Goal: Information Seeking & Learning: Learn about a topic

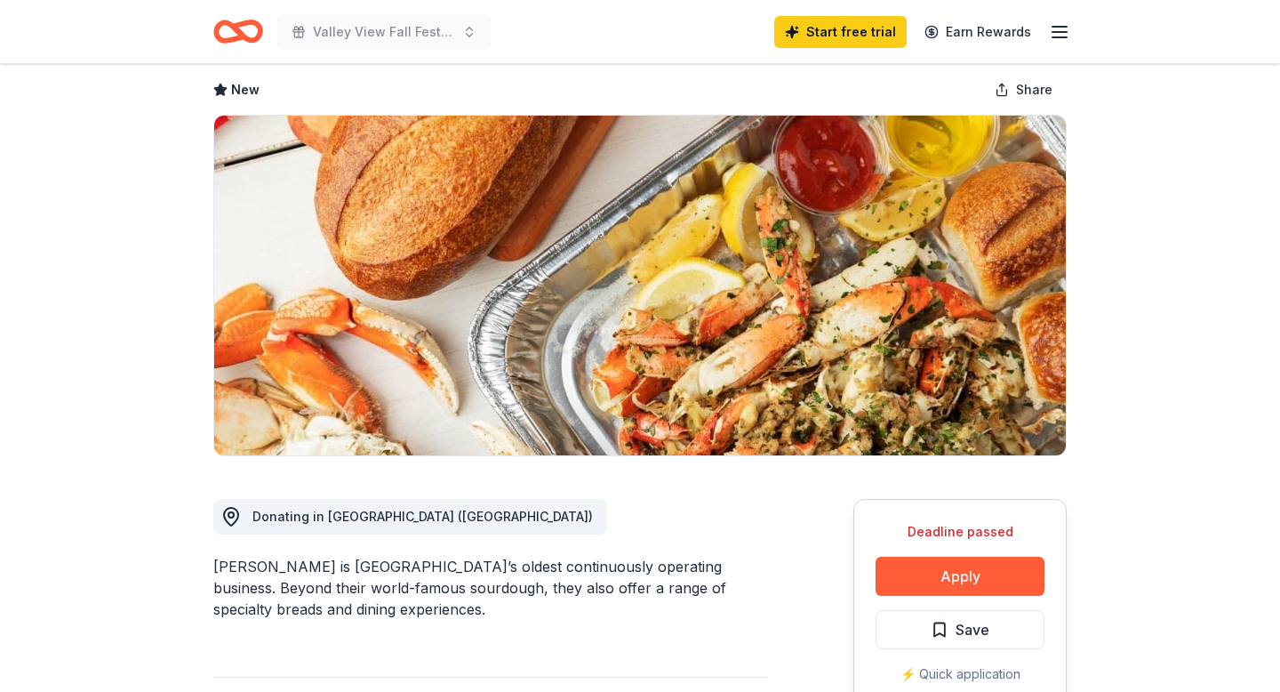
scroll to position [136, 0]
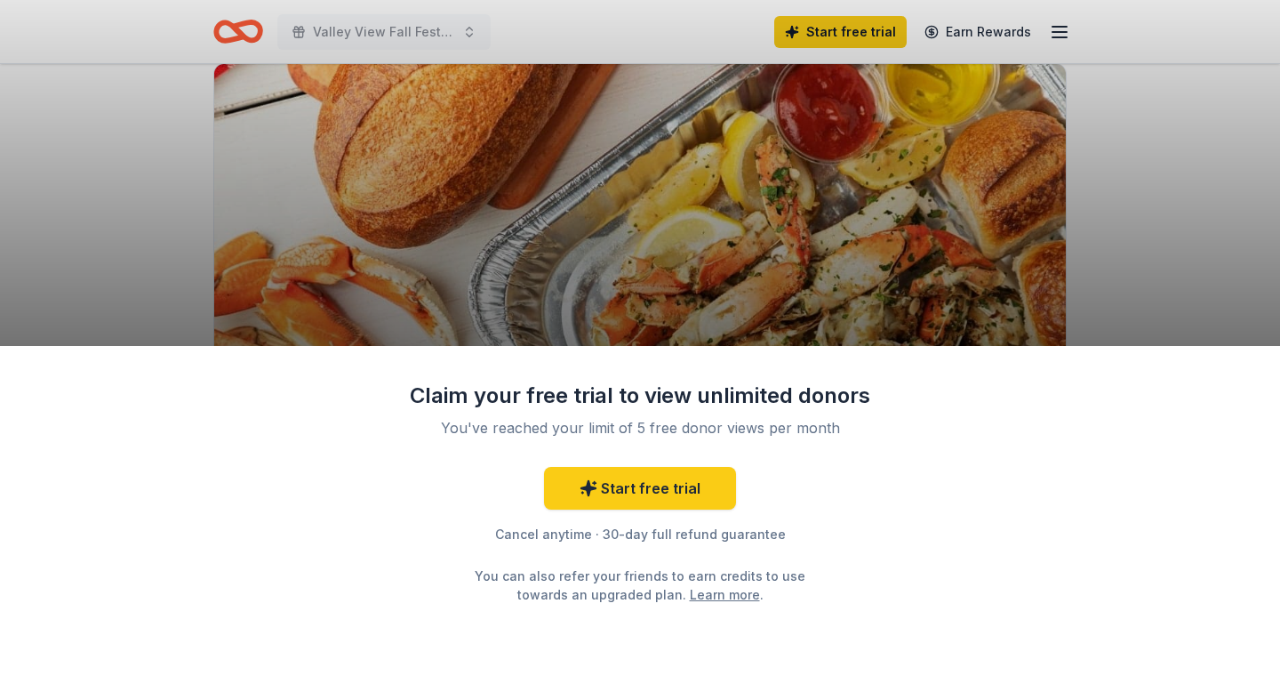
click at [777, 285] on div "Claim your free trial to view unlimited donors You've reached your limit of 5 f…" at bounding box center [640, 346] width 1280 height 692
click at [696, 492] on link "Start free trial" at bounding box center [640, 488] width 192 height 43
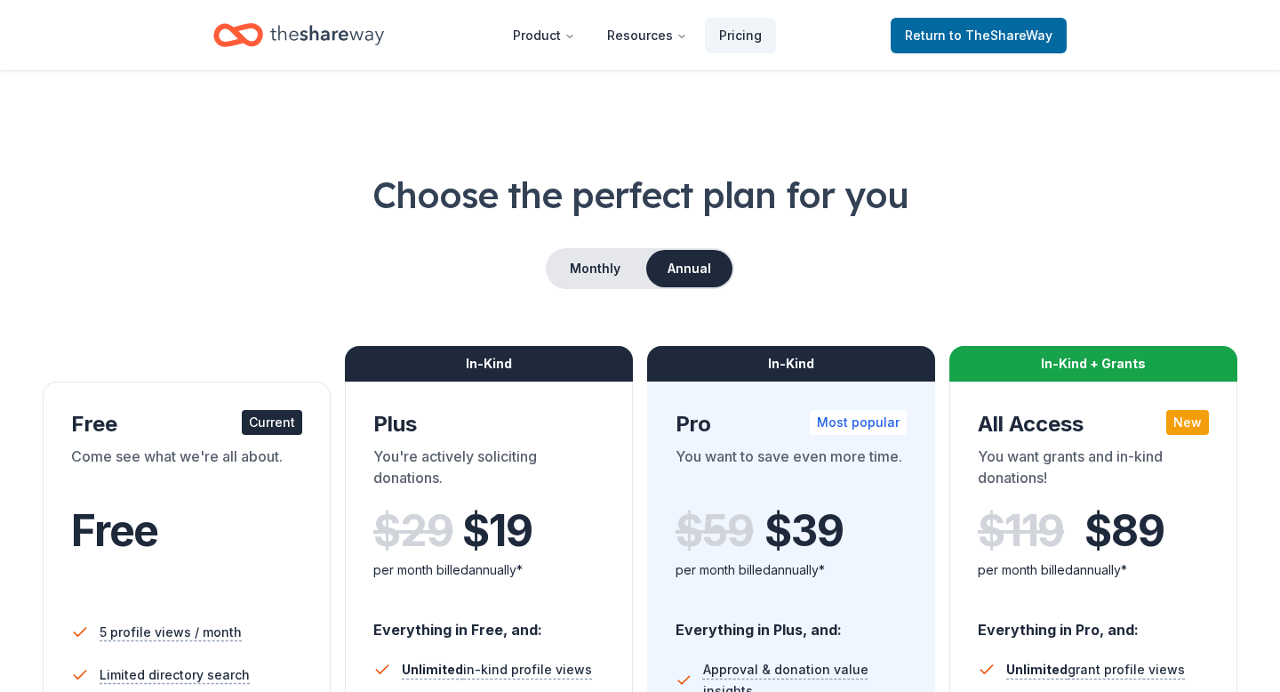
click at [176, 477] on div "Come see what we're all about." at bounding box center [186, 470] width 231 height 50
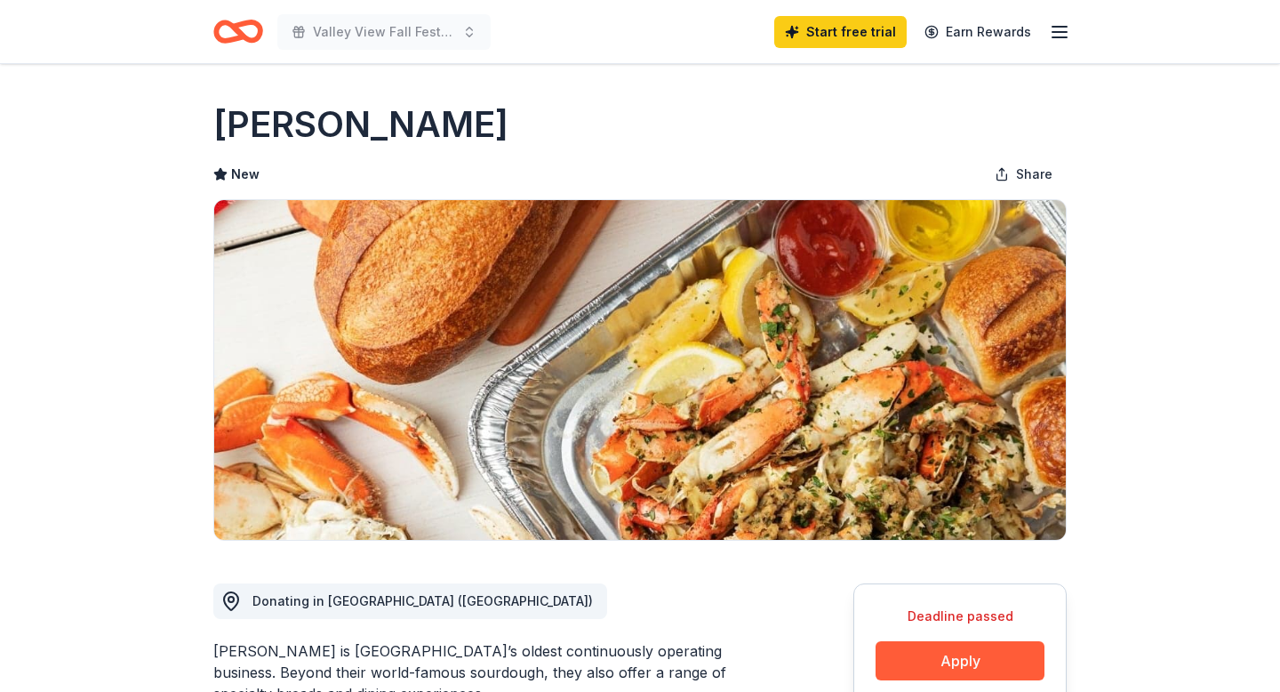
scroll to position [136, 0]
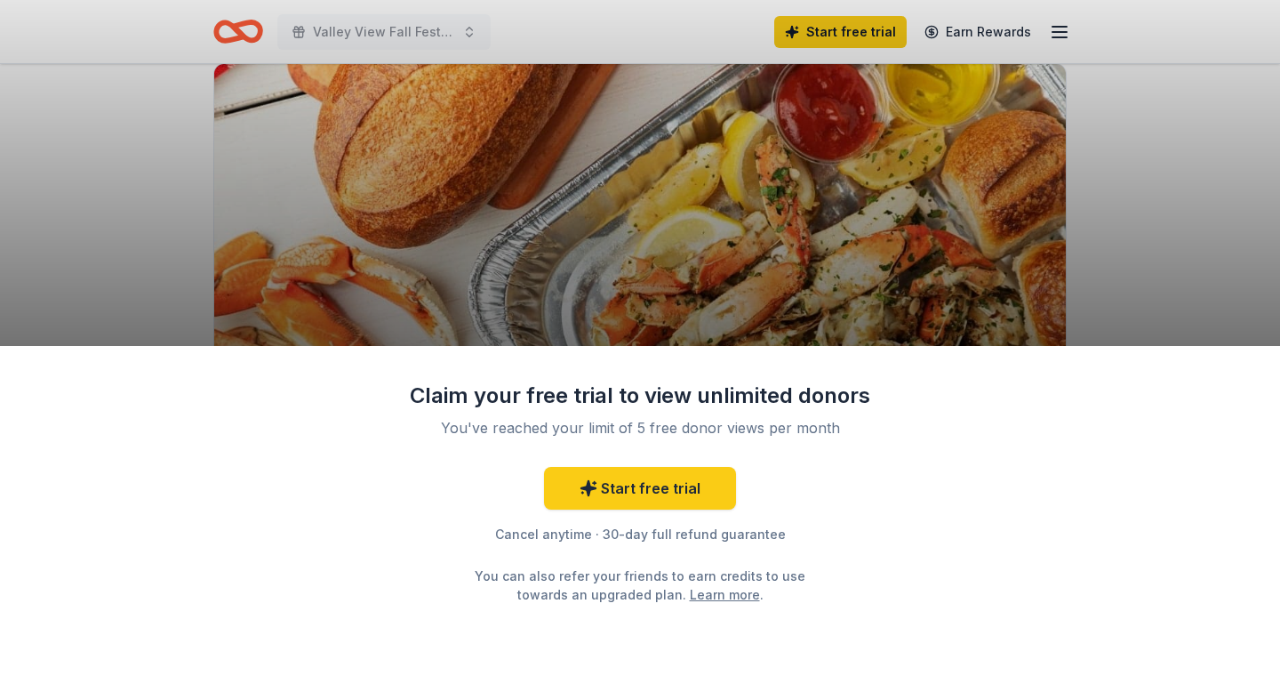
click at [690, 591] on link "Learn more" at bounding box center [725, 594] width 70 height 19
click at [1001, 151] on div "Claim your free trial to view unlimited donors You've reached your limit of 5 f…" at bounding box center [640, 346] width 1280 height 692
click at [1062, 34] on div "Claim your free trial to view unlimited donors You've reached your limit of 5 f…" at bounding box center [640, 346] width 1280 height 692
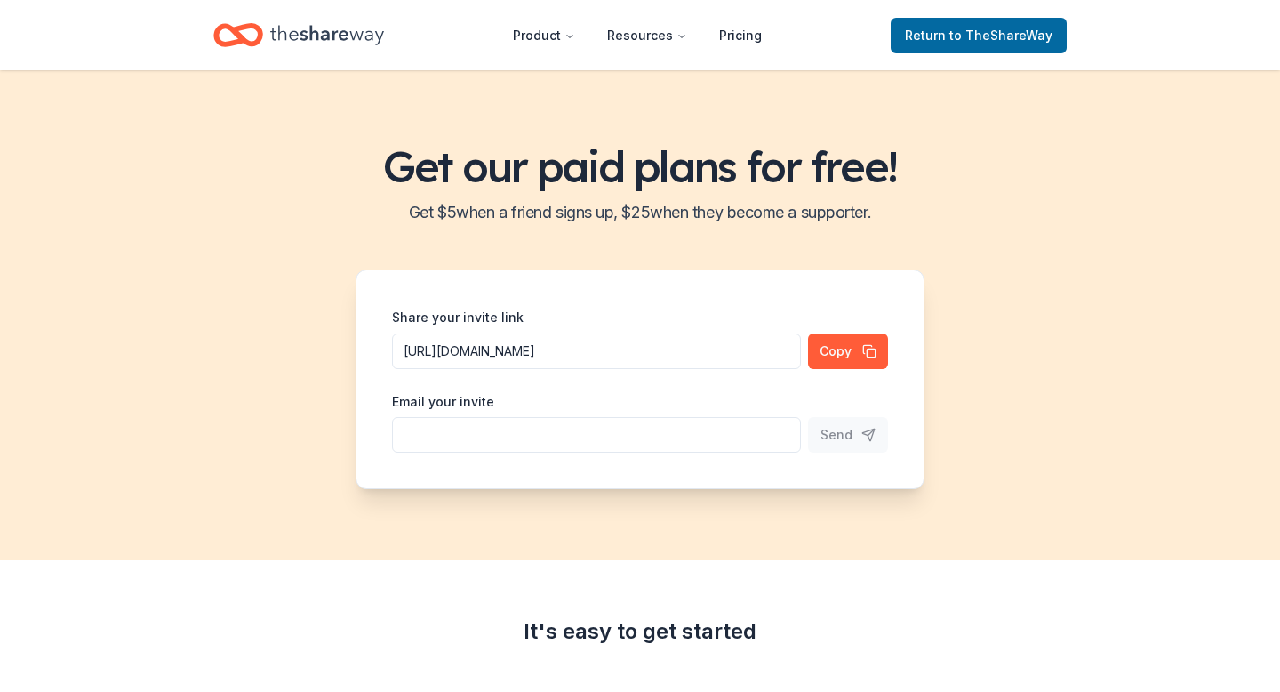
click at [319, 28] on icon "Home" at bounding box center [327, 35] width 114 height 36
click at [317, 35] on icon "Home" at bounding box center [327, 35] width 114 height 20
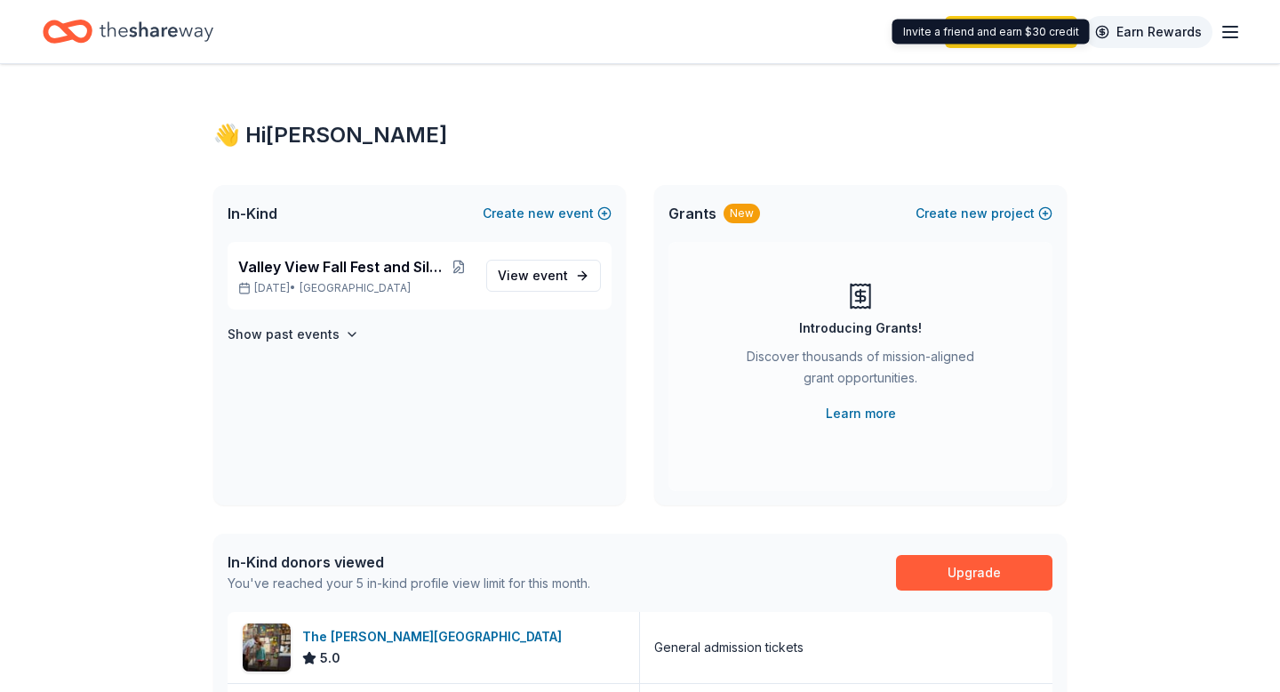
click at [1159, 42] on link "Earn Rewards" at bounding box center [1149, 32] width 128 height 32
click at [1223, 37] on icon "button" at bounding box center [1230, 31] width 21 height 21
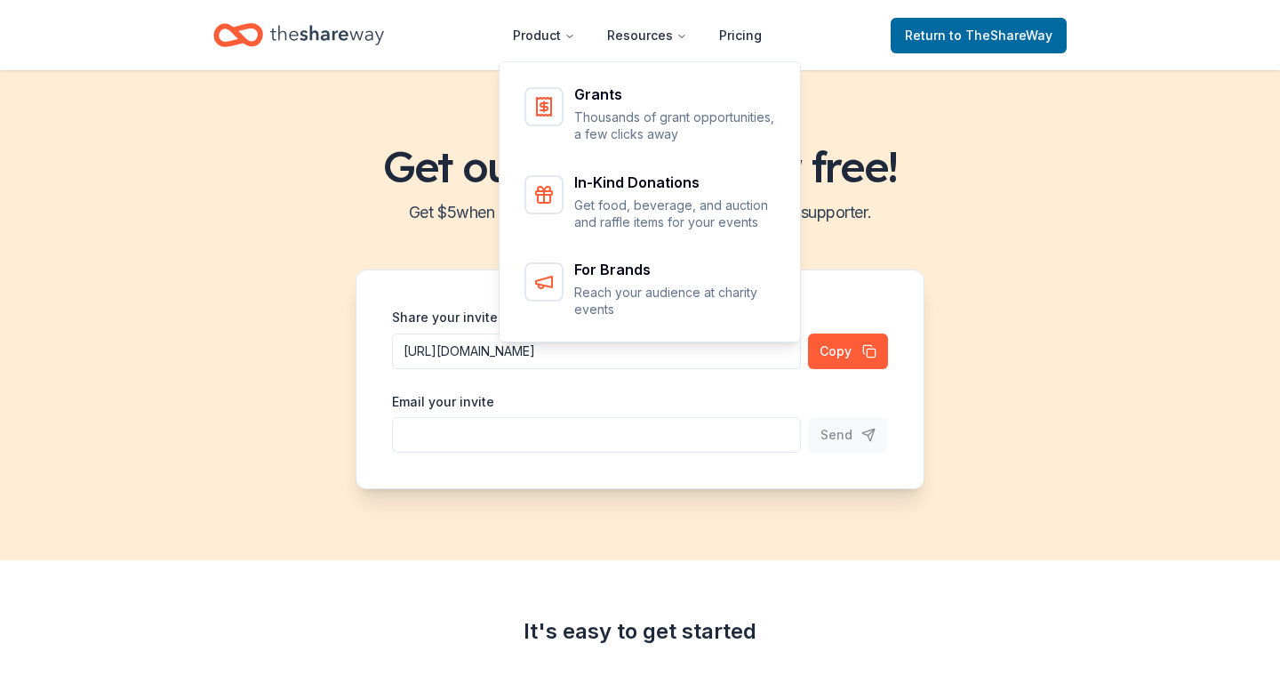
click at [332, 41] on icon "Home" at bounding box center [327, 35] width 114 height 36
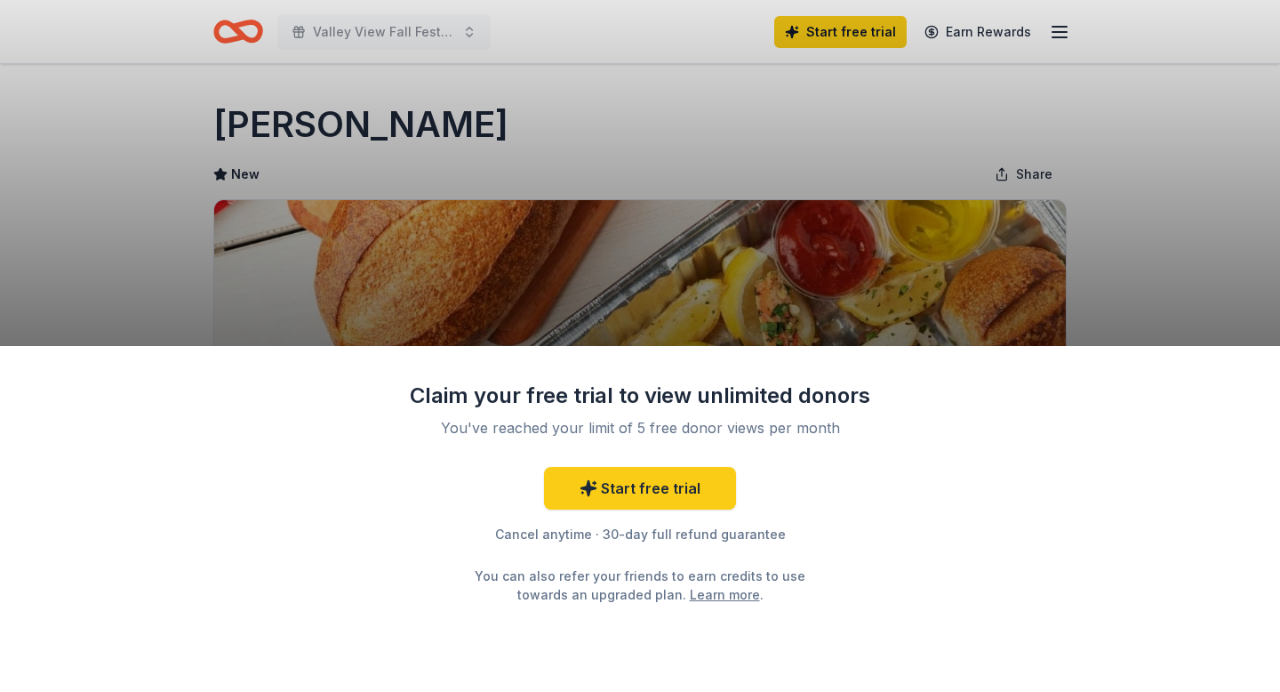
click at [321, 330] on div "Claim your free trial to view unlimited donors You've reached your limit of 5 f…" at bounding box center [640, 346] width 1280 height 692
click at [672, 495] on link "Start free trial" at bounding box center [640, 488] width 192 height 43
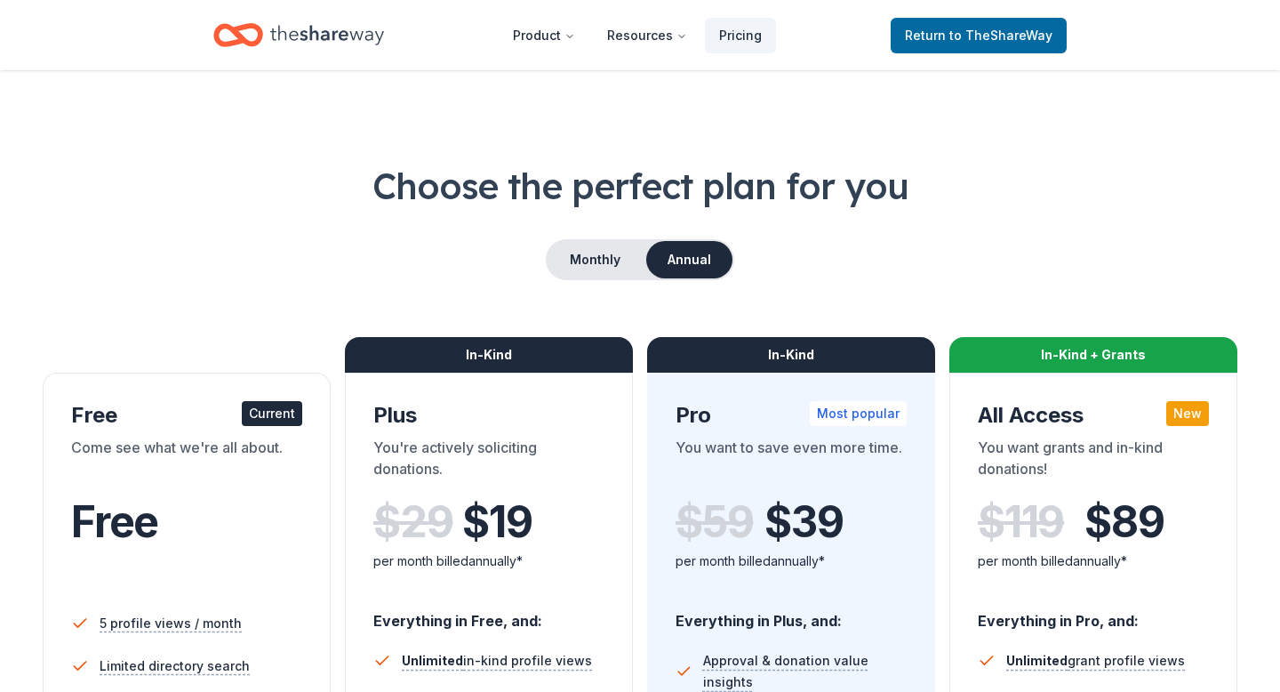
scroll to position [12, 0]
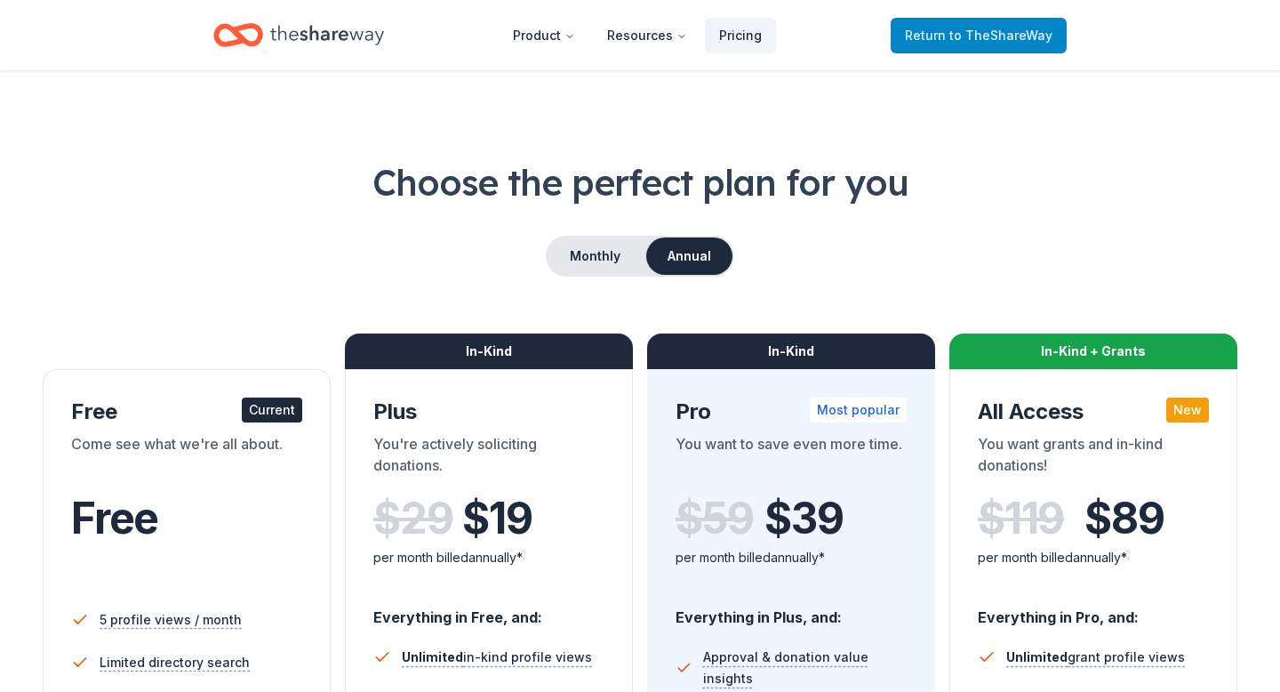
click at [982, 36] on span "to TheShareWay" at bounding box center [1001, 35] width 103 height 15
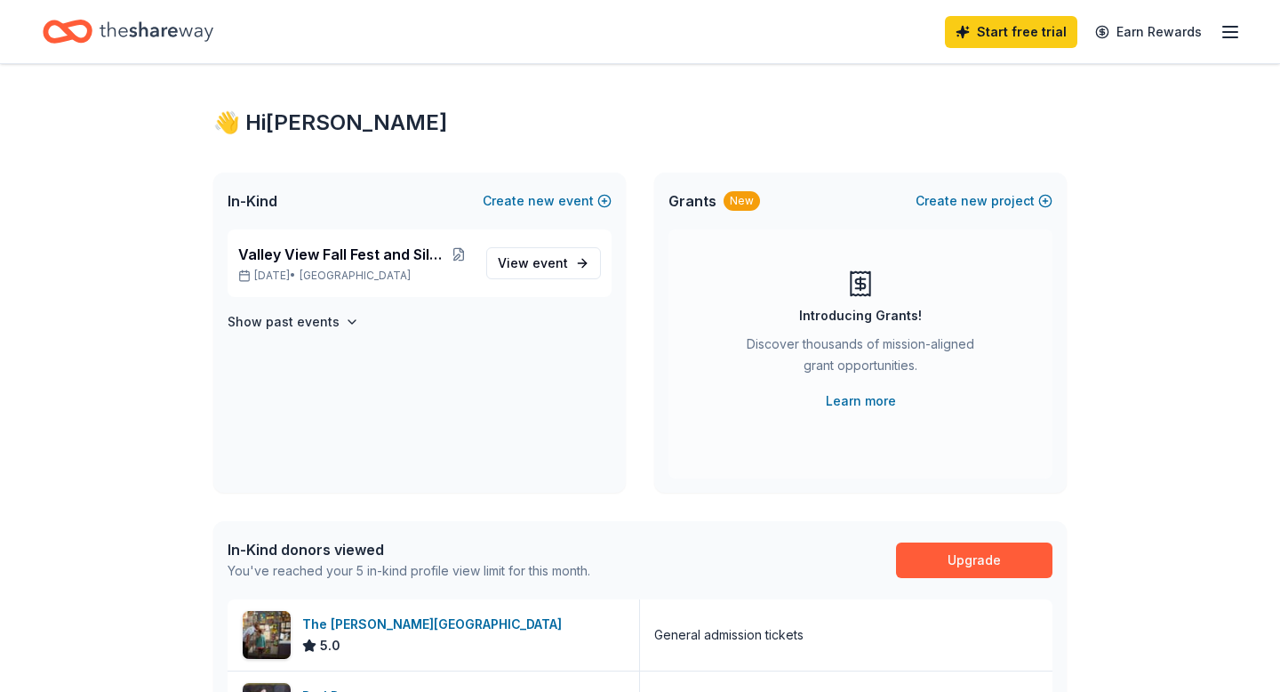
click at [1222, 28] on icon "button" at bounding box center [1230, 31] width 21 height 21
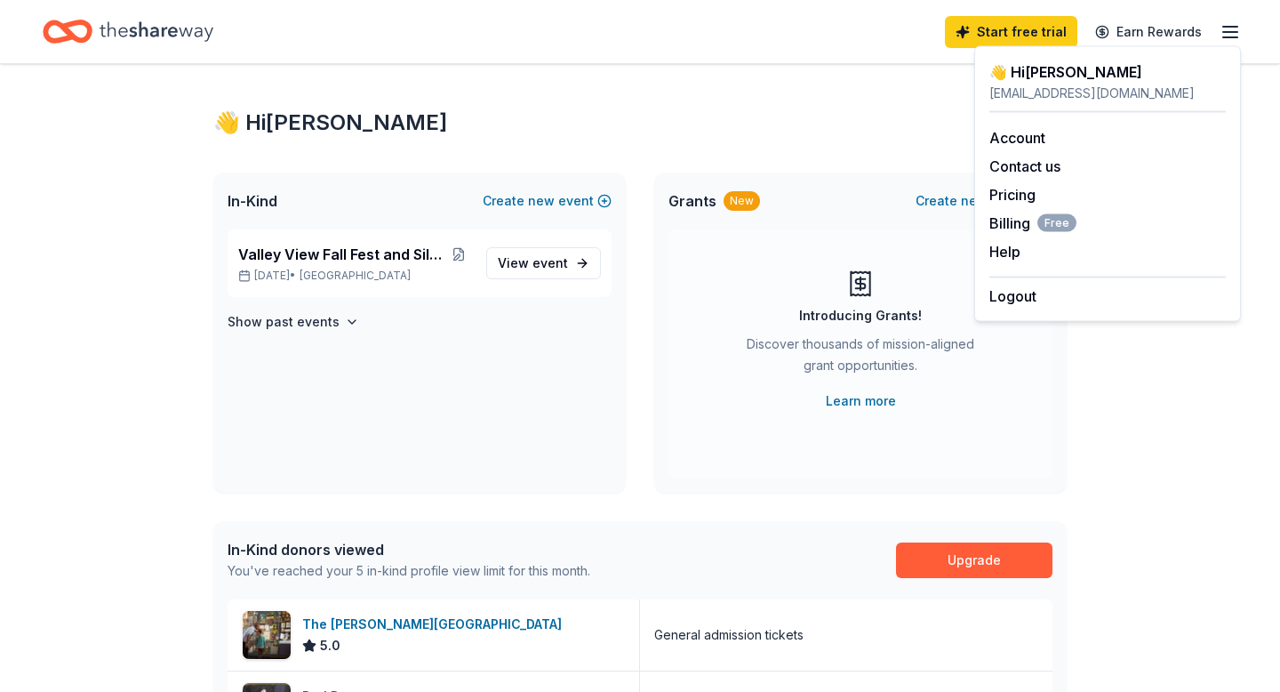
click at [615, 51] on div "Start free trial Earn Rewards" at bounding box center [640, 32] width 1195 height 42
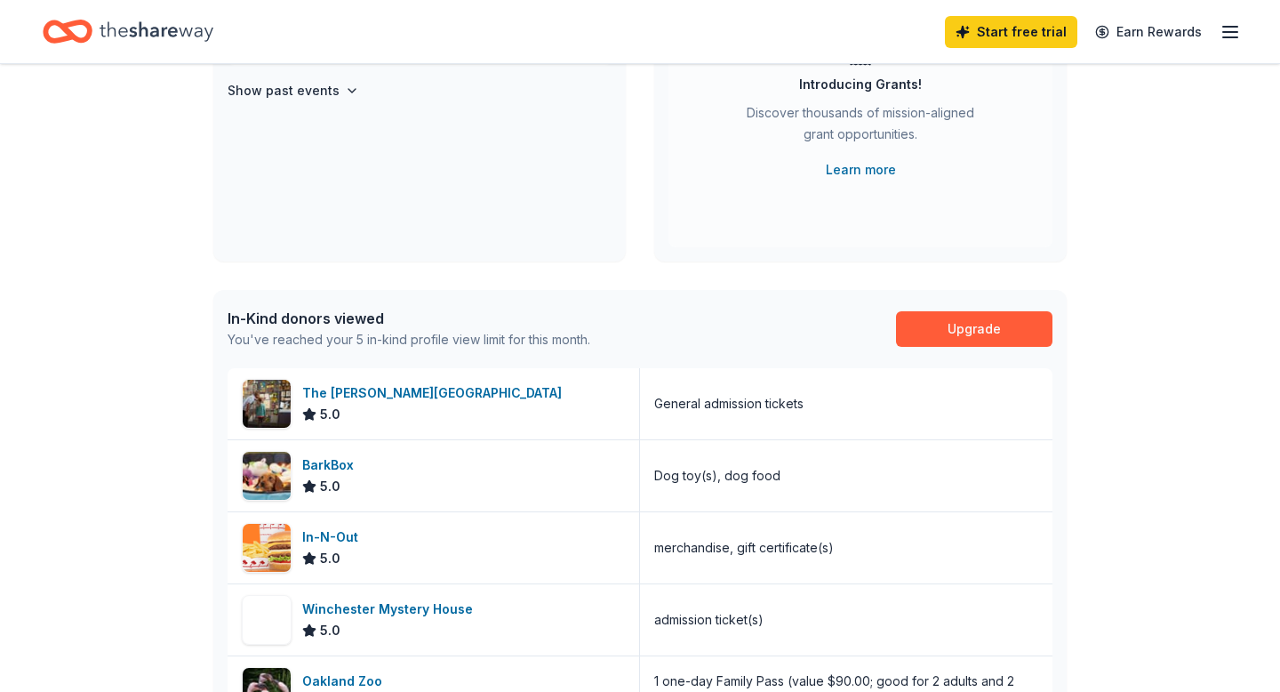
scroll to position [36, 0]
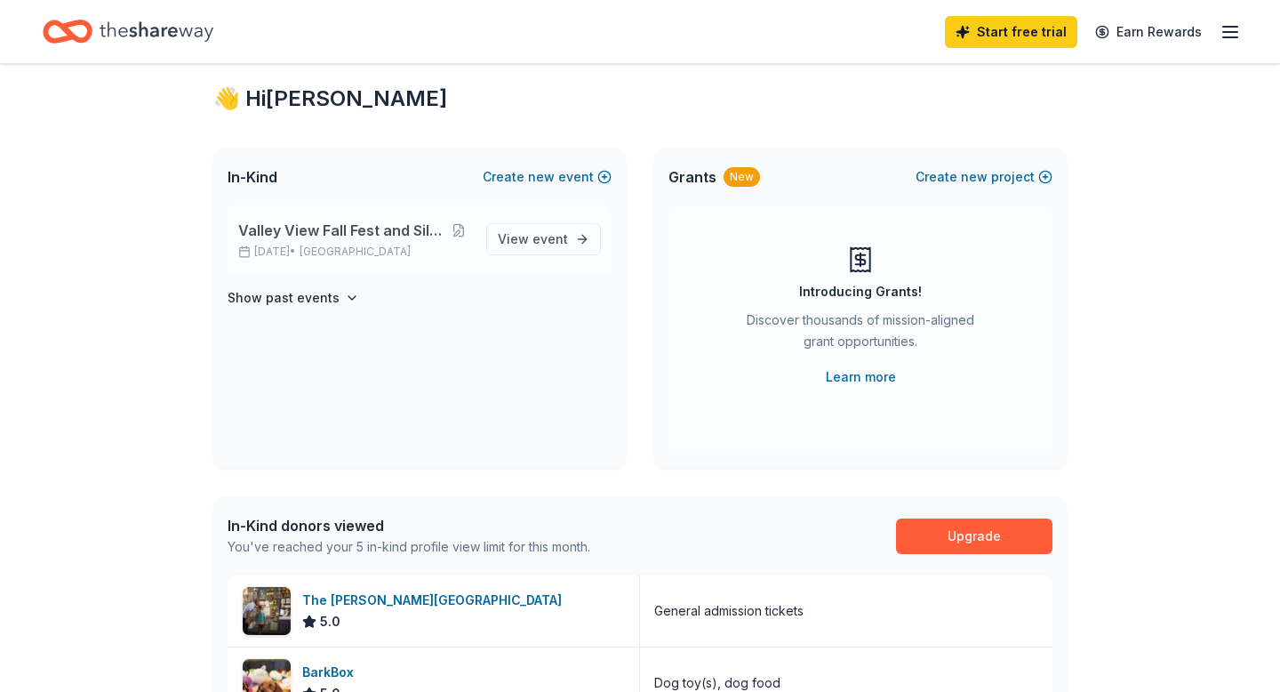
click at [268, 237] on span "Valley View Fall Fest and Silent Auction" at bounding box center [341, 230] width 207 height 21
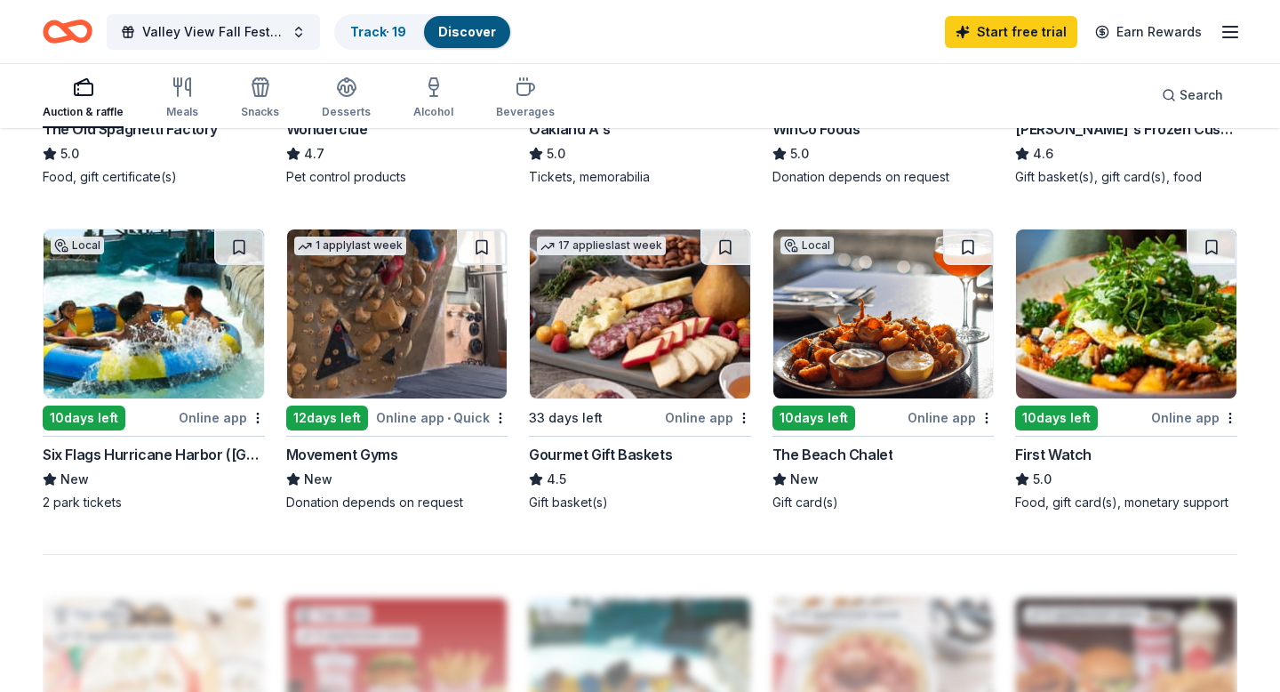
scroll to position [1114, 0]
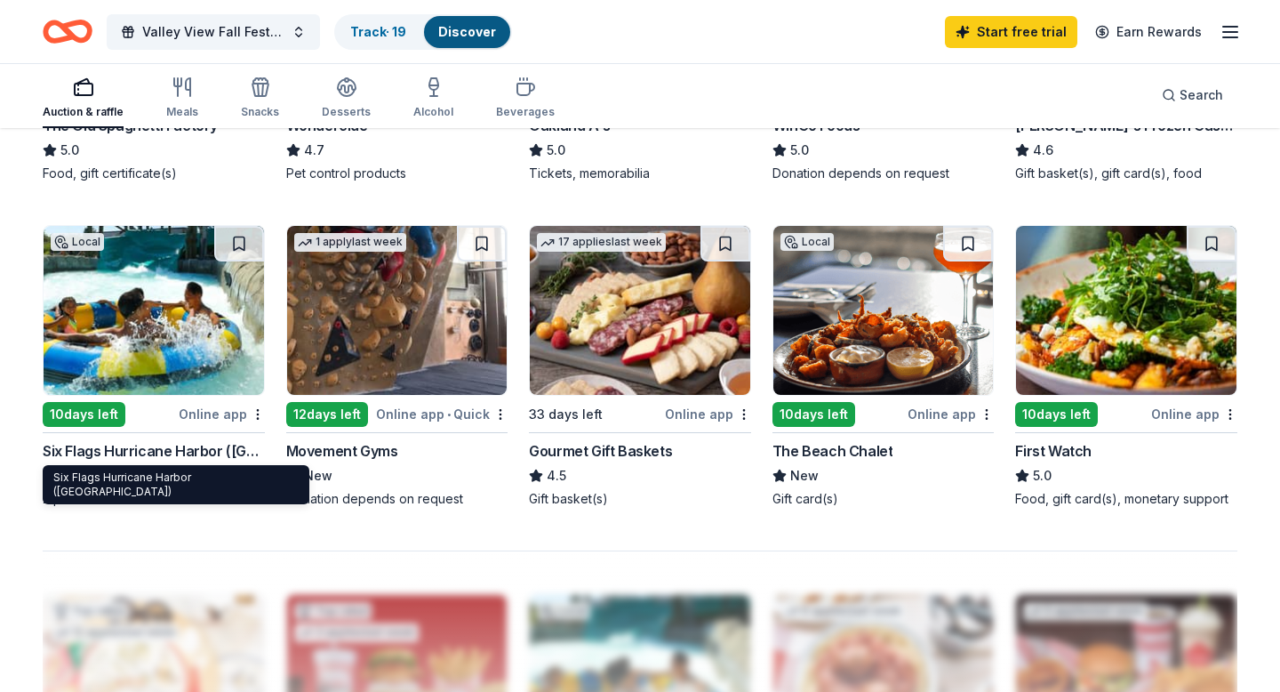
click at [186, 447] on div "Six Flags Hurricane Harbor ([GEOGRAPHIC_DATA])" at bounding box center [154, 450] width 222 height 21
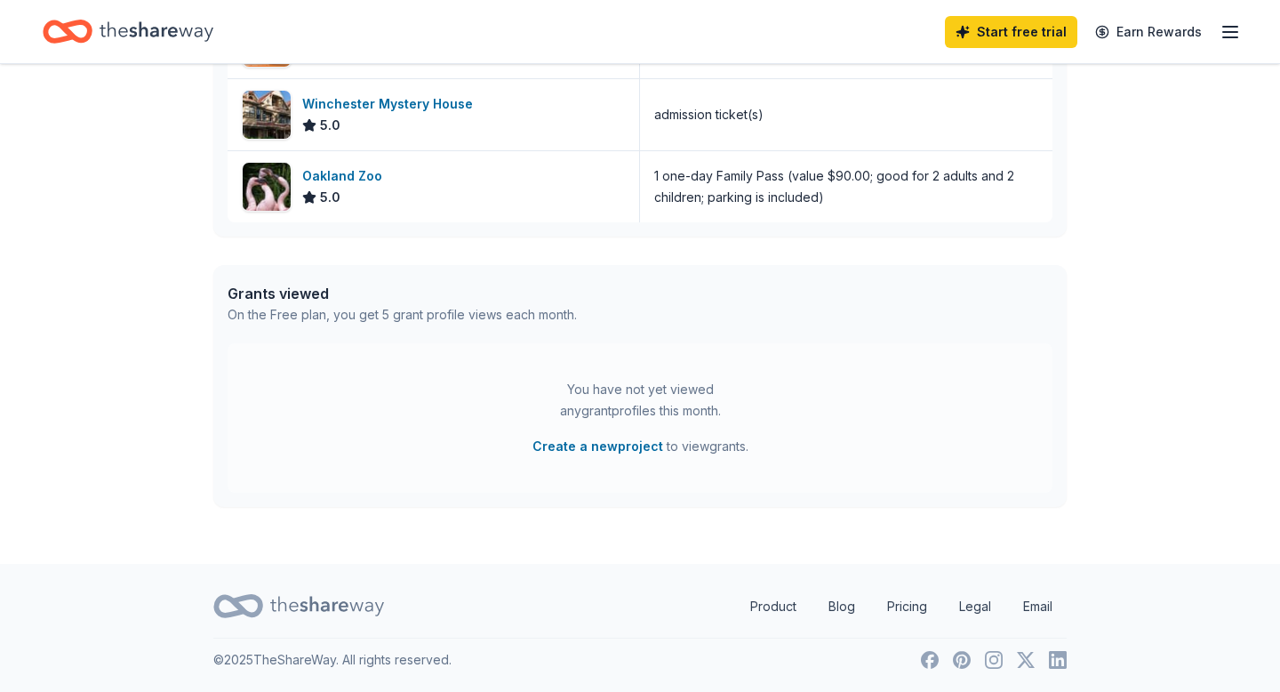
scroll to position [36, 0]
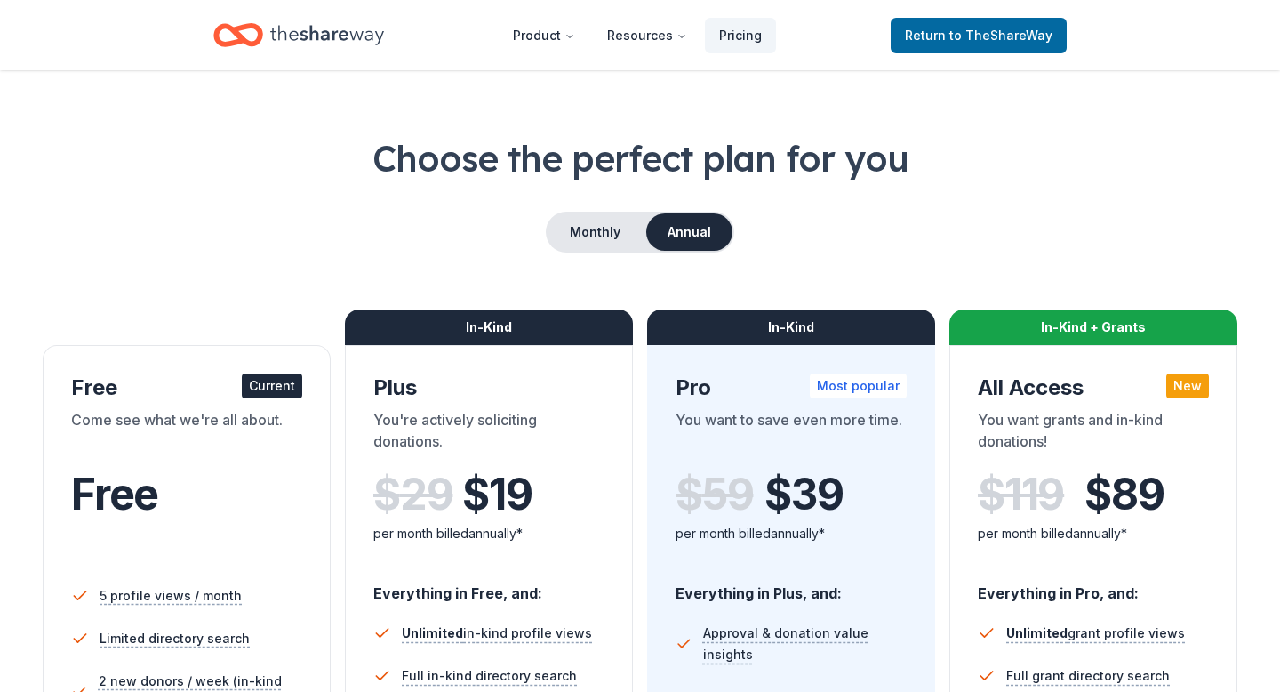
scroll to position [12, 0]
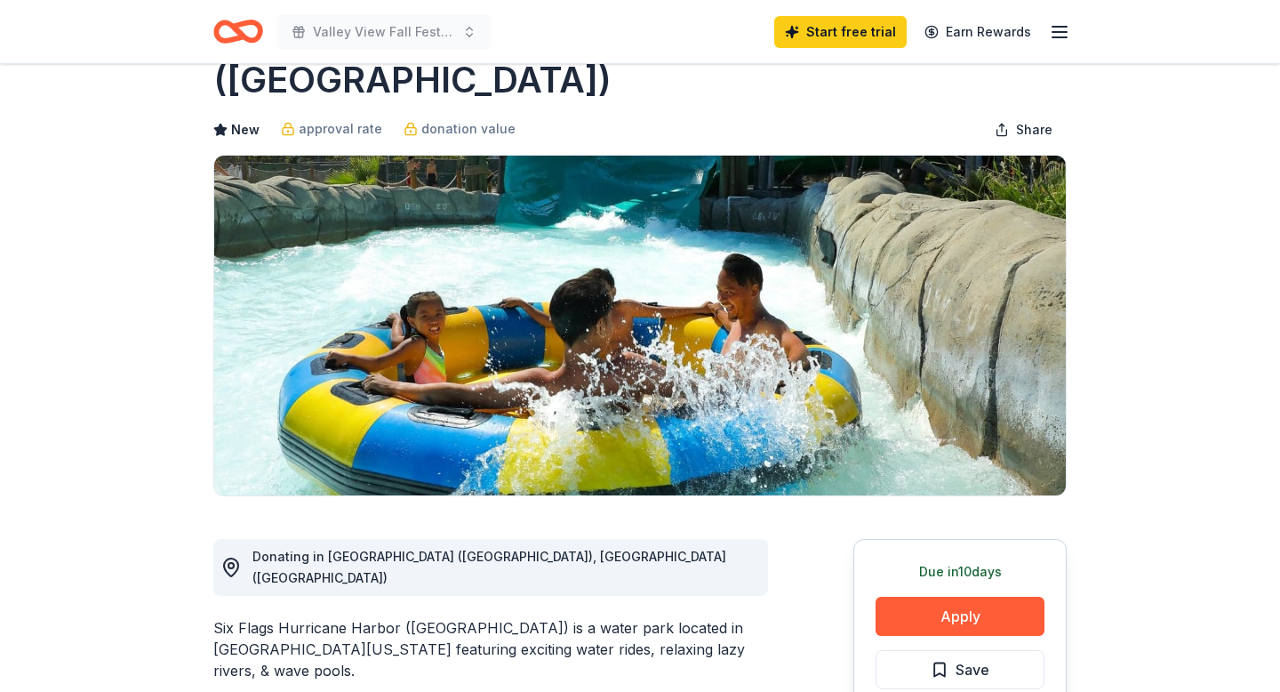
scroll to position [138, 0]
